Goal: Check status

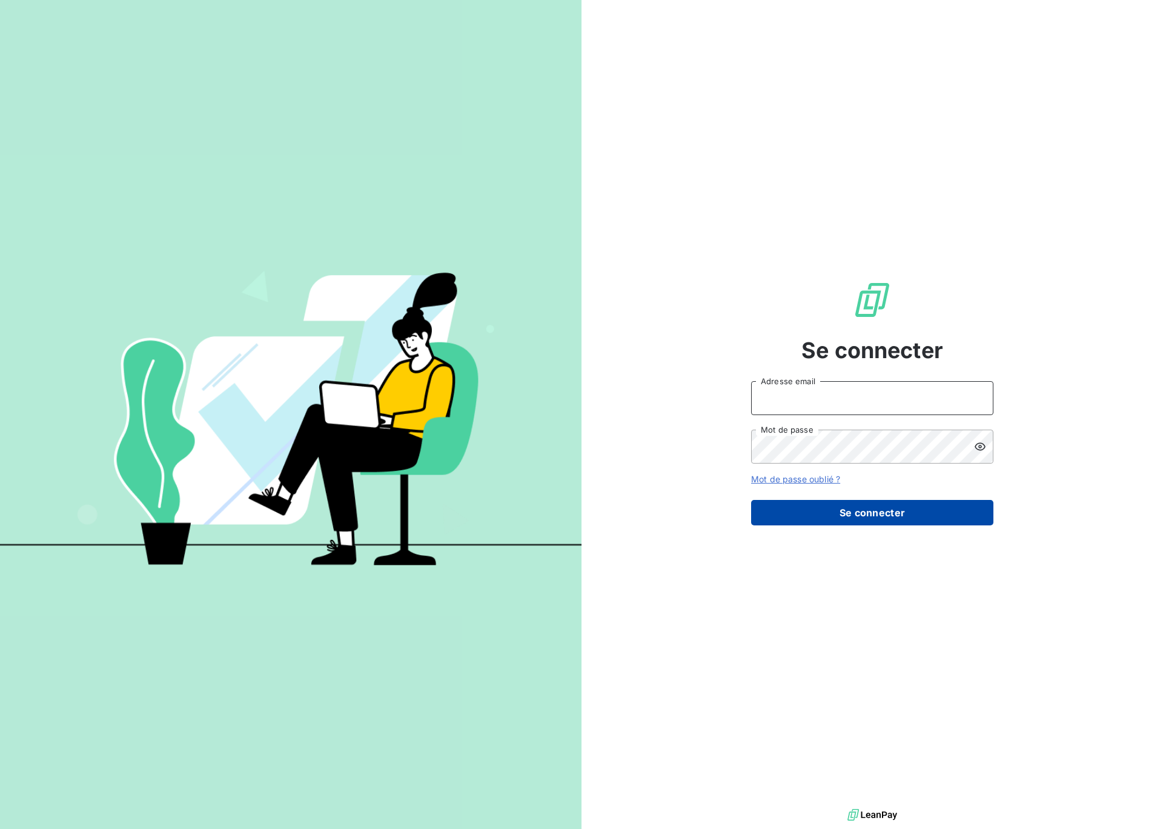
type input "[EMAIL_ADDRESS][DOMAIN_NAME]"
click at [825, 515] on button "Se connecter" at bounding box center [872, 512] width 242 height 25
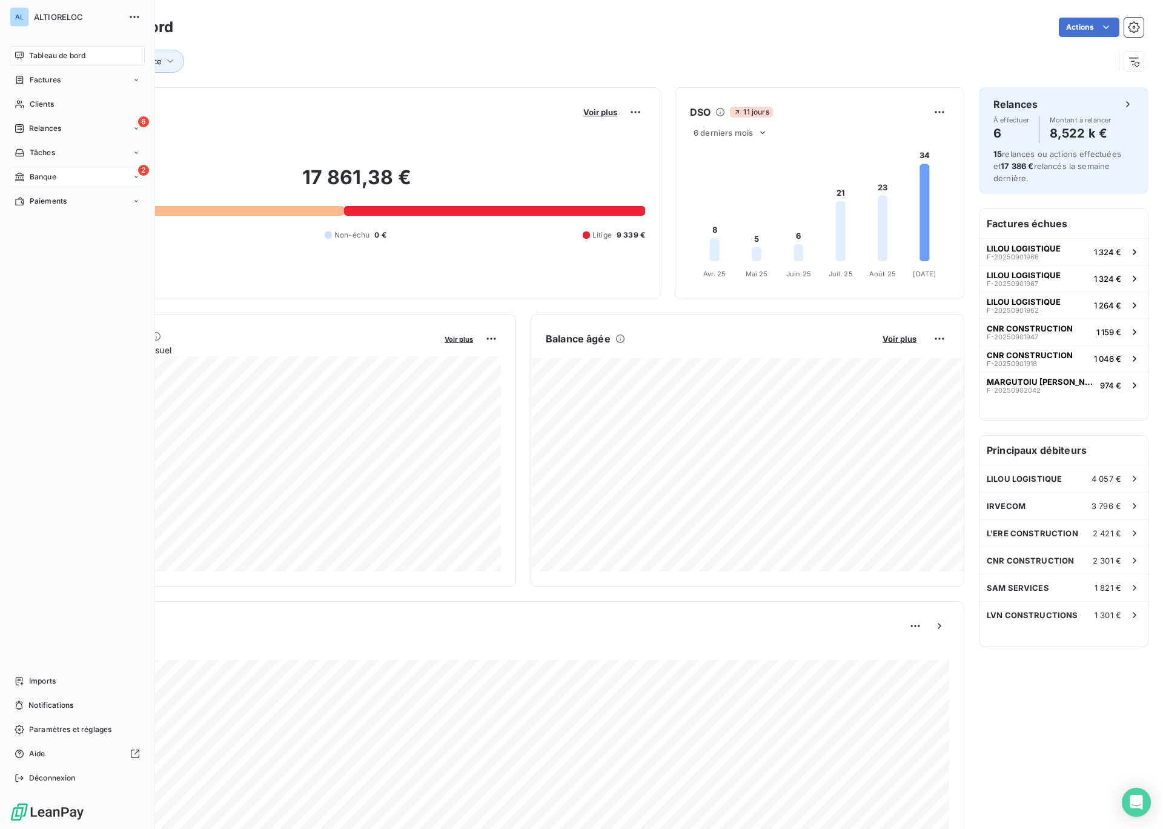
click at [30, 177] on span "Banque" at bounding box center [43, 176] width 27 height 11
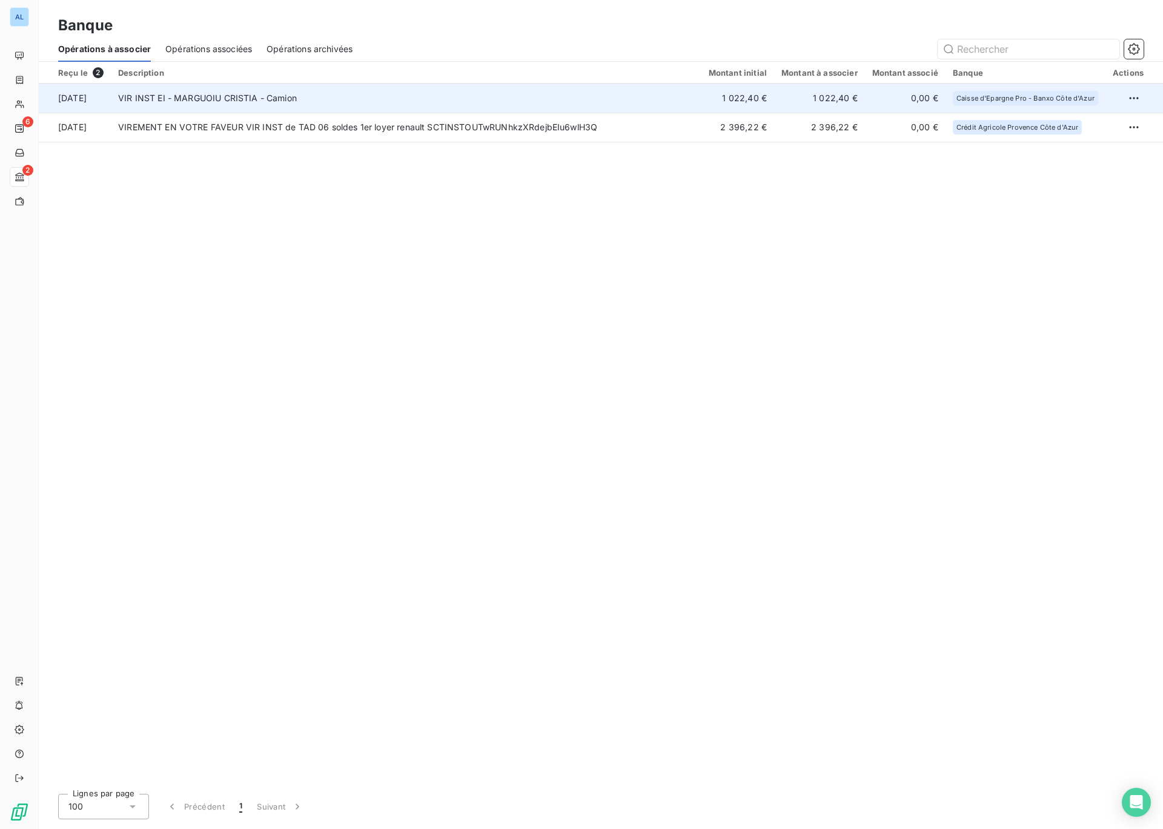
click at [136, 98] on td "VIR INST EI - MARGUOIU CRISTIA - Camion" at bounding box center [406, 98] width 591 height 29
